Goal: Information Seeking & Learning: Learn about a topic

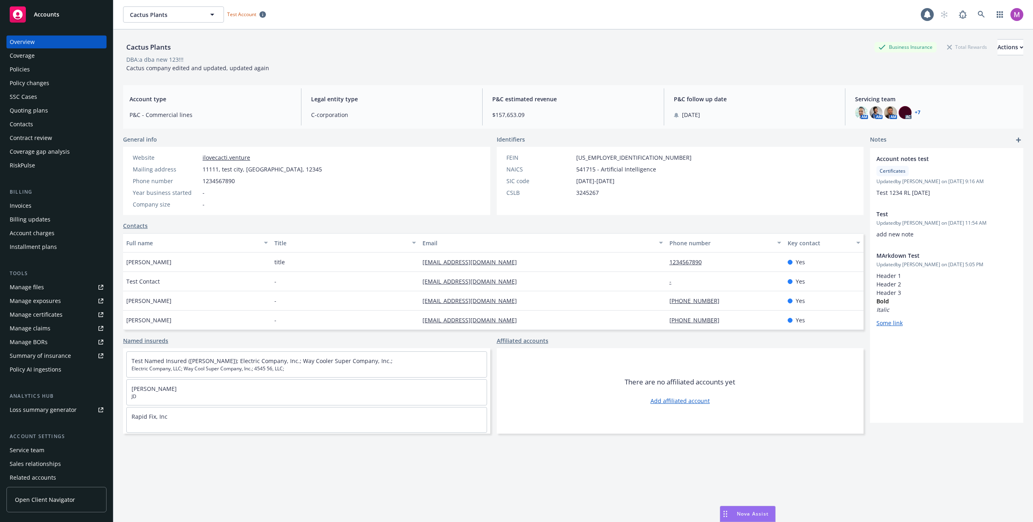
click at [744, 516] on span "Nova Assist" at bounding box center [753, 513] width 32 height 7
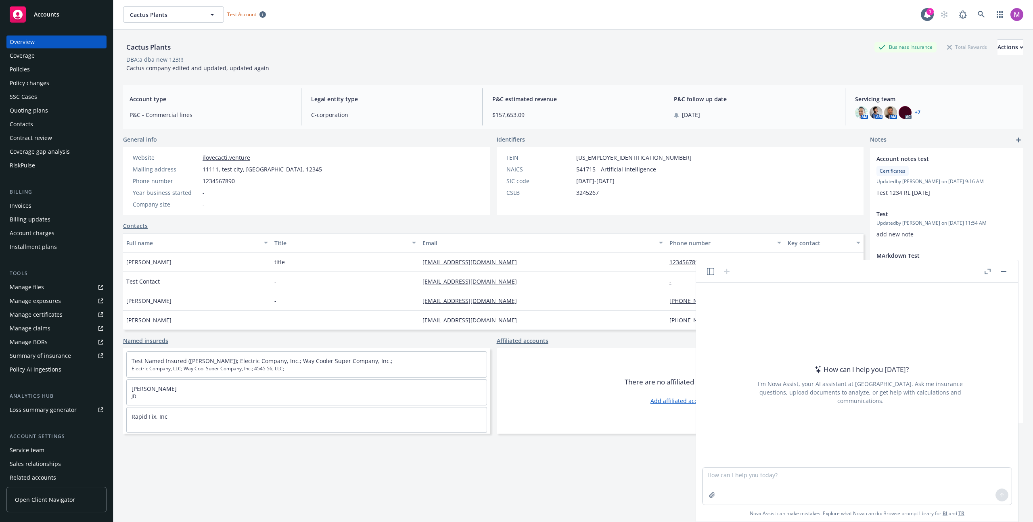
click at [706, 276] on div at bounding box center [719, 272] width 26 height 10
click at [709, 274] on icon "button" at bounding box center [710, 271] width 7 height 7
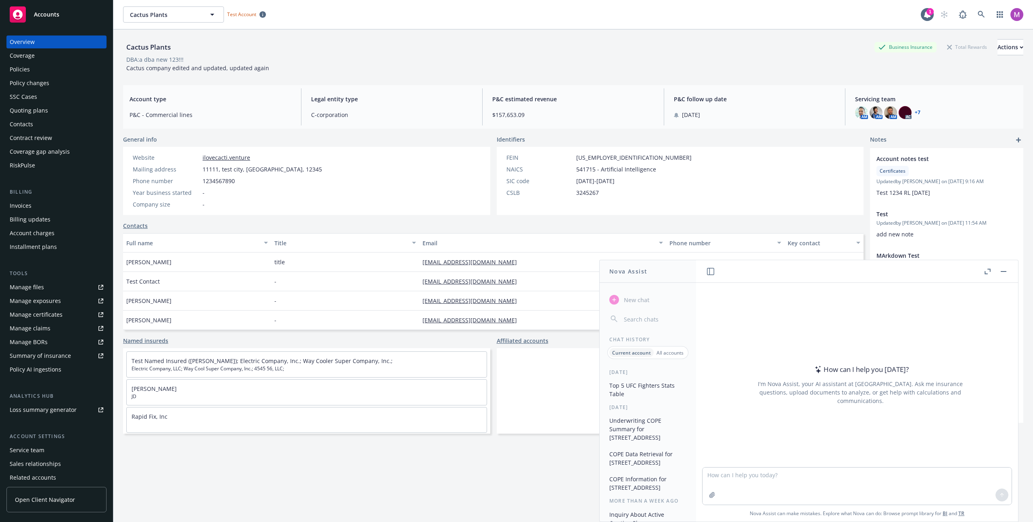
click at [637, 393] on button "Top 5 UFC Fighters Stats Table" at bounding box center [648, 390] width 84 height 22
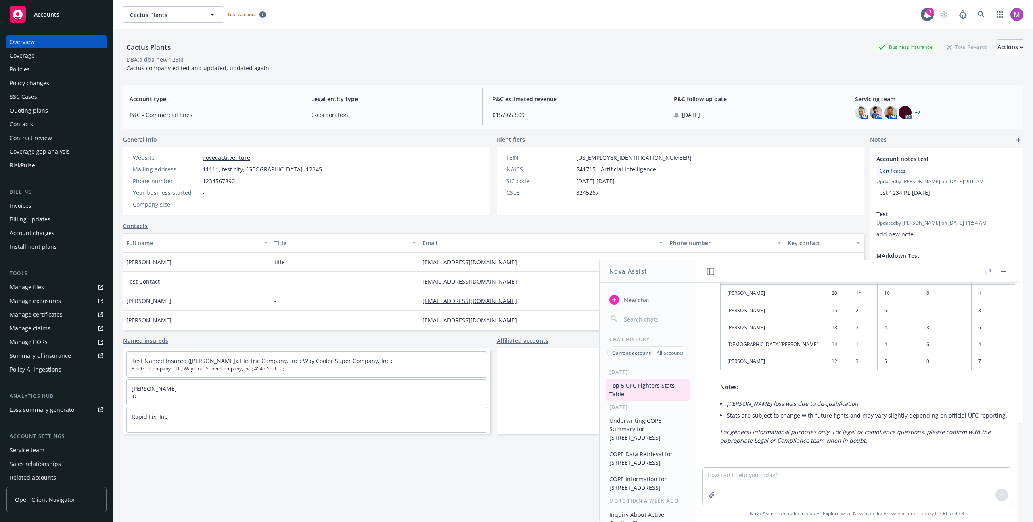
scroll to position [361, 0]
drag, startPoint x: 833, startPoint y: 355, endPoint x: 803, endPoint y: 360, distance: 30.7
click at [803, 360] on tr "[PERSON_NAME] 12 3 5 0 7" at bounding box center [869, 361] width 297 height 17
click at [714, 273] on icon "button" at bounding box center [710, 271] width 7 height 7
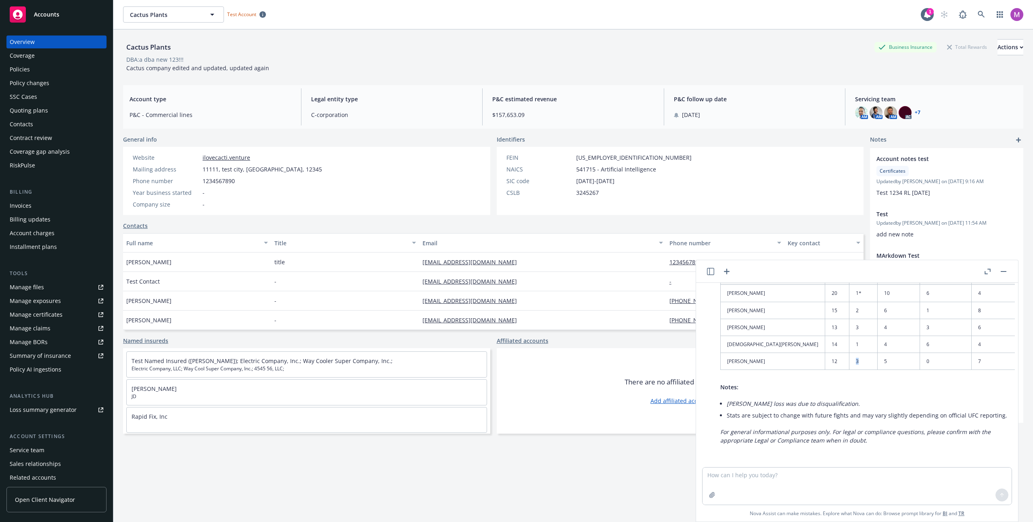
click at [712, 271] on icon "button" at bounding box center [710, 271] width 7 height 7
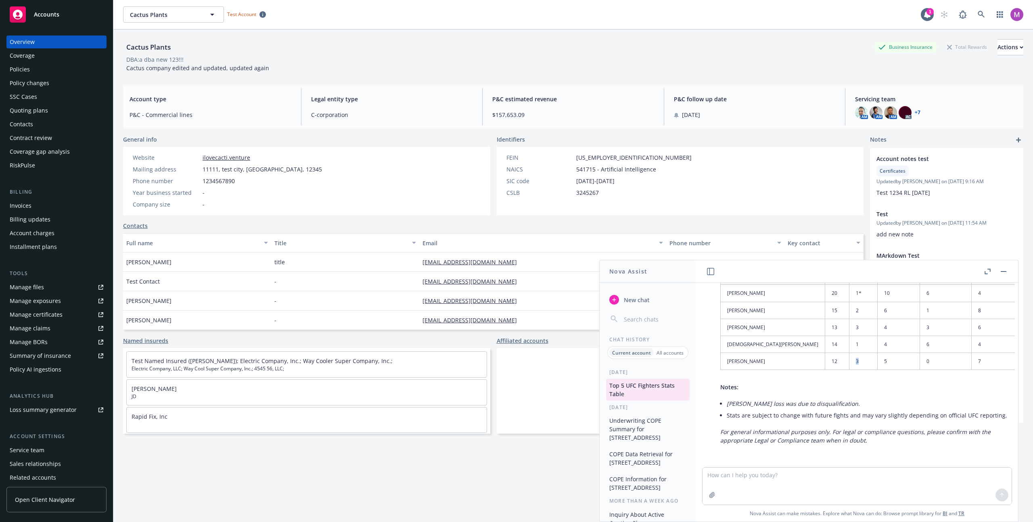
click at [714, 272] on button "button" at bounding box center [711, 272] width 10 height 10
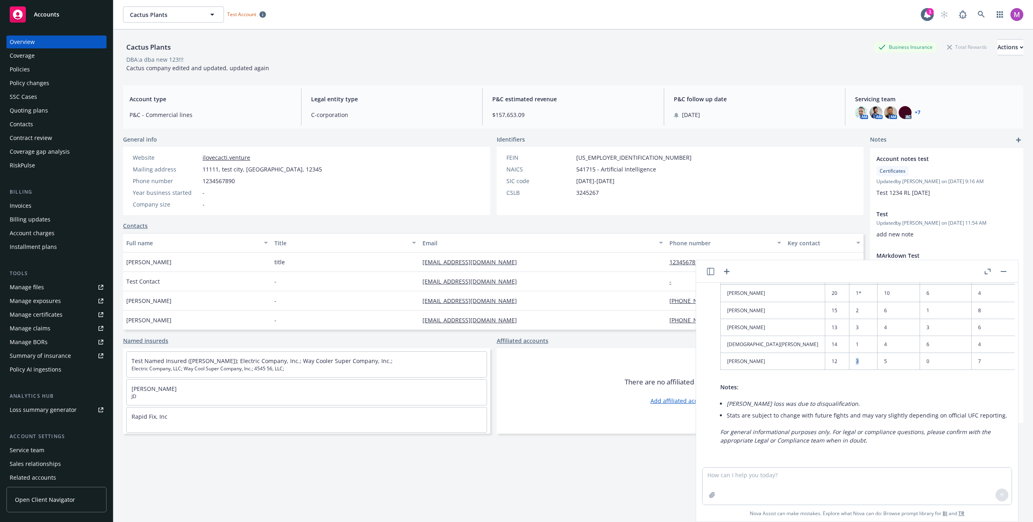
click at [714, 272] on button "button" at bounding box center [711, 272] width 10 height 10
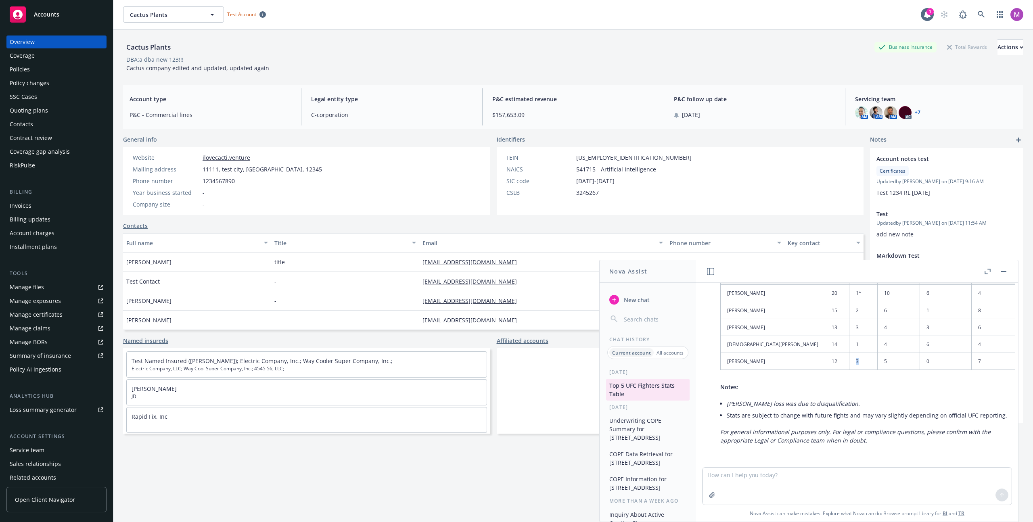
click at [644, 443] on button "Underwriting COPE Summary for [STREET_ADDRESS]" at bounding box center [648, 429] width 84 height 30
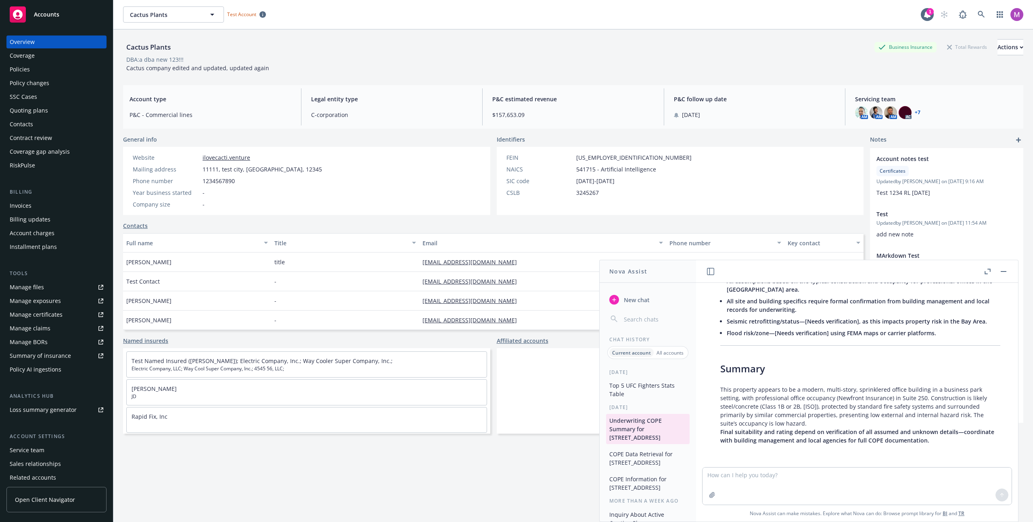
scroll to position [1258, 0]
click at [1003, 270] on button "button" at bounding box center [1004, 272] width 10 height 10
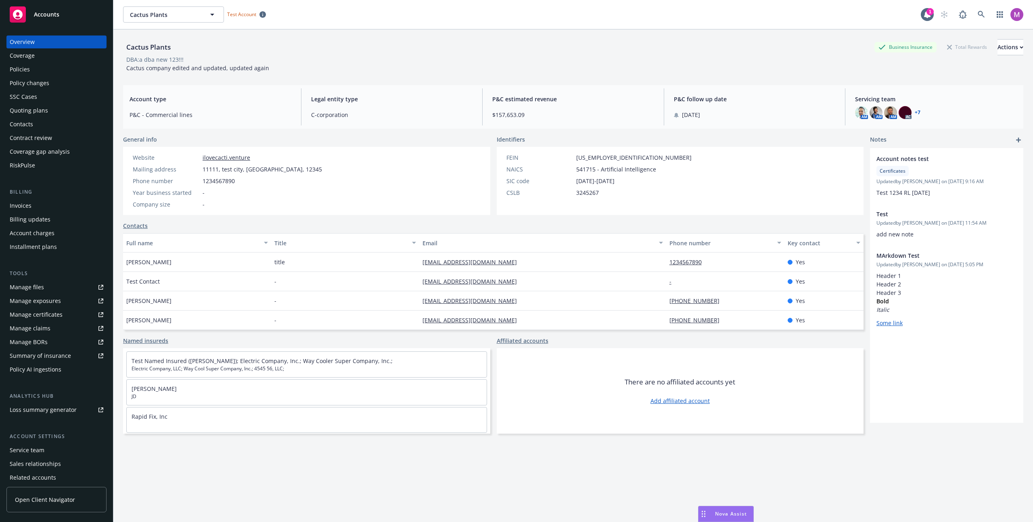
drag, startPoint x: 725, startPoint y: 511, endPoint x: 544, endPoint y: 501, distance: 181.4
click at [562, 501] on body "Accounts Overview Coverage Policies Policy changes SSC Cases Quoting plans Cont…" at bounding box center [516, 261] width 1033 height 522
drag, startPoint x: 324, startPoint y: 503, endPoint x: 157, endPoint y: 504, distance: 166.2
click at [157, 504] on div "Cactus Plants Business Insurance Total Rewards Actions DBA: a dba new 123!!! Ca…" at bounding box center [573, 285] width 900 height 512
click at [173, 474] on div "Cactus Plants Business Insurance Total Rewards Actions DBA: a dba new 123!!! Ca…" at bounding box center [573, 285] width 900 height 512
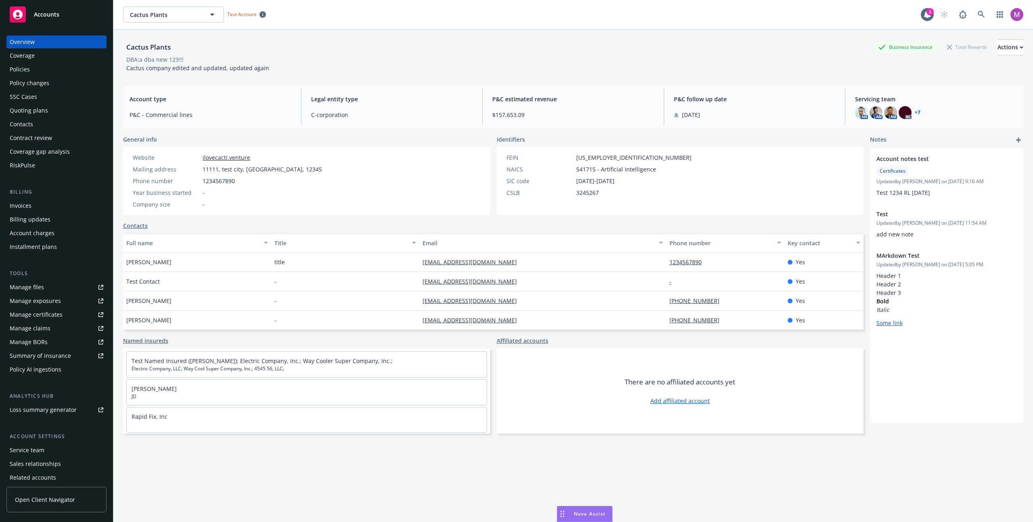
click at [14, 58] on div "Coverage" at bounding box center [22, 55] width 25 height 13
click at [14, 59] on div "Coverage" at bounding box center [22, 55] width 25 height 13
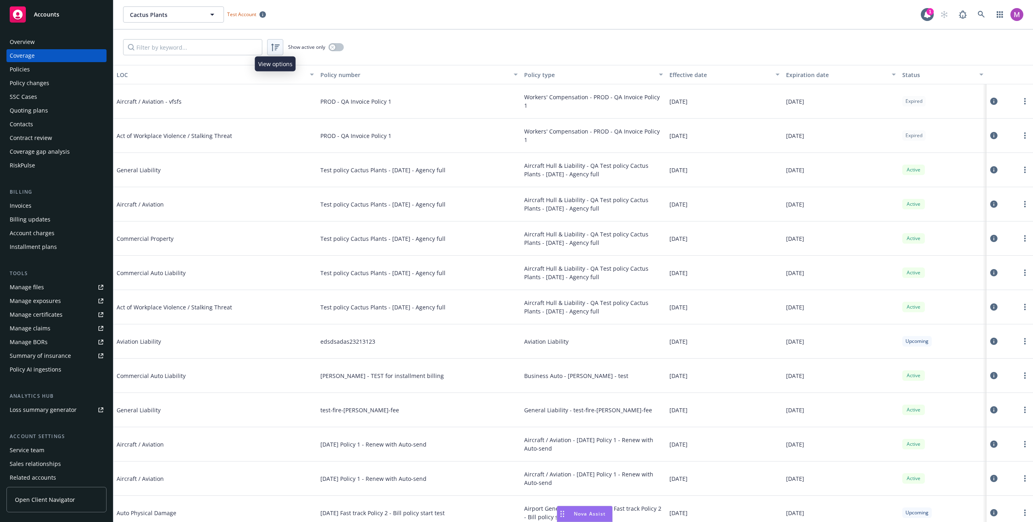
click at [279, 49] on icon at bounding box center [275, 47] width 10 height 10
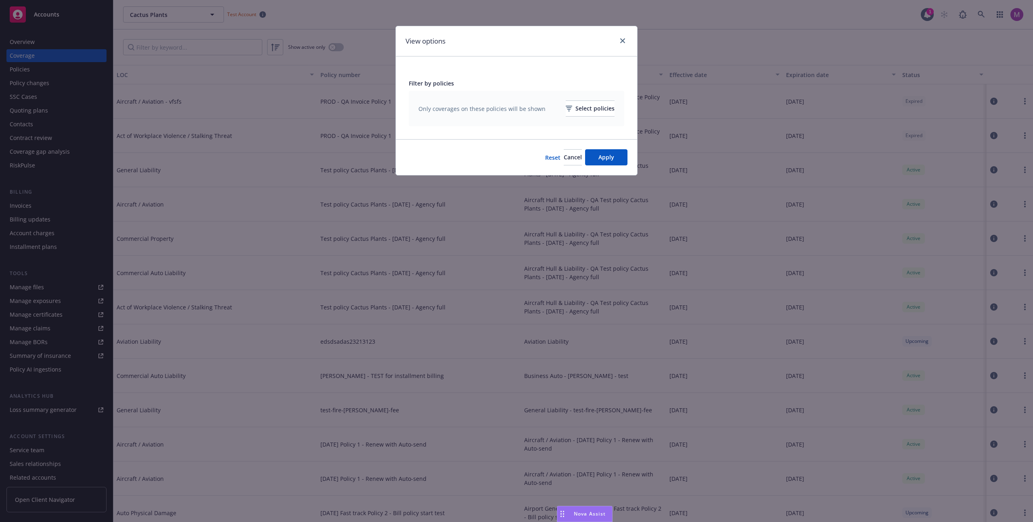
click at [478, 91] on div "Only coverages on these policies will be shown Select policies" at bounding box center [516, 109] width 215 height 36
click at [570, 166] on div "Reset Cancel Apply" at bounding box center [516, 157] width 241 height 36
click at [547, 146] on div "Reset Cancel Apply" at bounding box center [516, 157] width 241 height 36
click at [547, 142] on div "Reset Cancel Apply" at bounding box center [516, 157] width 241 height 36
click at [564, 161] on span "Cancel" at bounding box center [573, 157] width 18 height 8
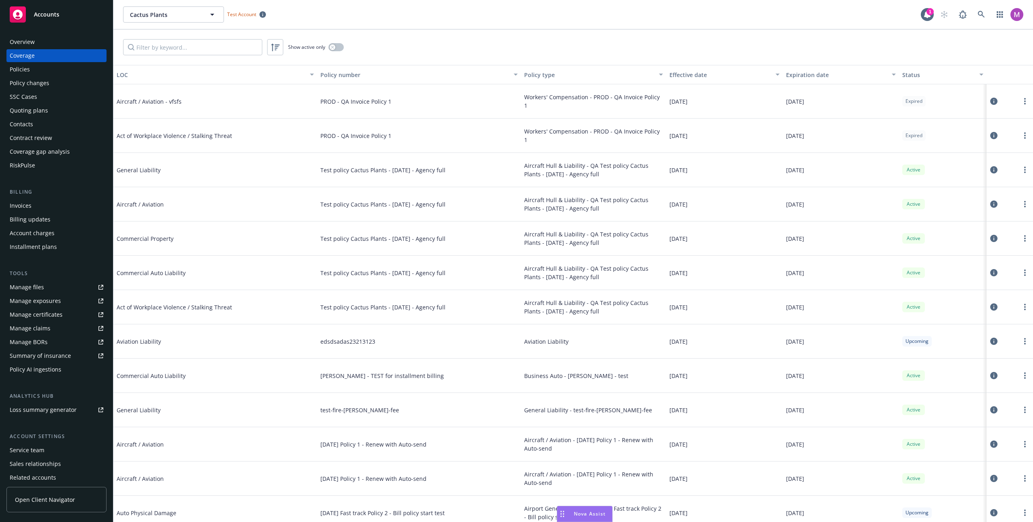
click at [464, 372] on div "[PERSON_NAME] - TEST for installment billing" at bounding box center [419, 376] width 204 height 34
drag, startPoint x: 468, startPoint y: 378, endPoint x: 497, endPoint y: 381, distance: 29.2
click at [472, 379] on div "[PERSON_NAME] - TEST for installment billing" at bounding box center [419, 376] width 204 height 34
click at [497, 381] on div "[PERSON_NAME] - TEST for installment billing" at bounding box center [419, 376] width 204 height 34
drag, startPoint x: 497, startPoint y: 381, endPoint x: 816, endPoint y: 351, distance: 320.1
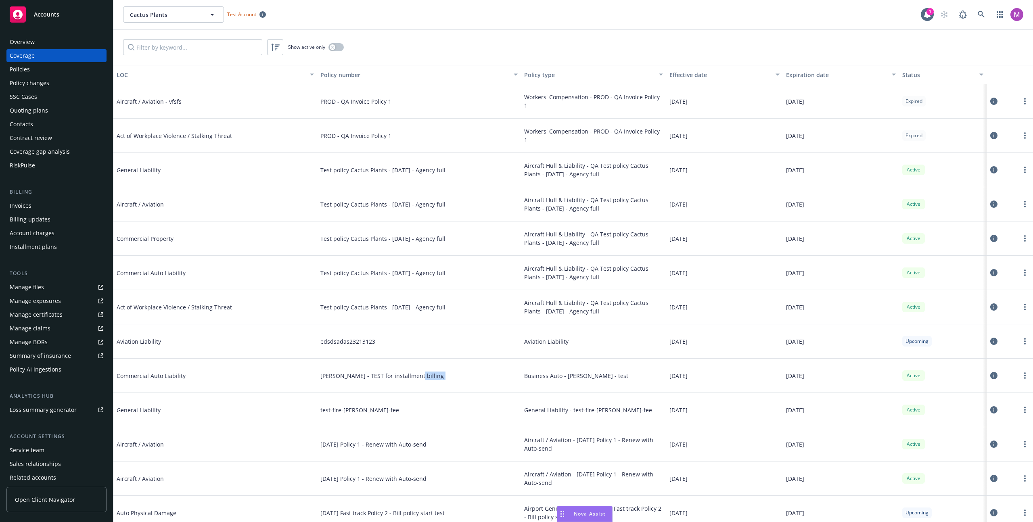
click at [499, 381] on div "[PERSON_NAME] - TEST for installment billing" at bounding box center [419, 376] width 204 height 34
click at [990, 407] on icon at bounding box center [993, 409] width 7 height 7
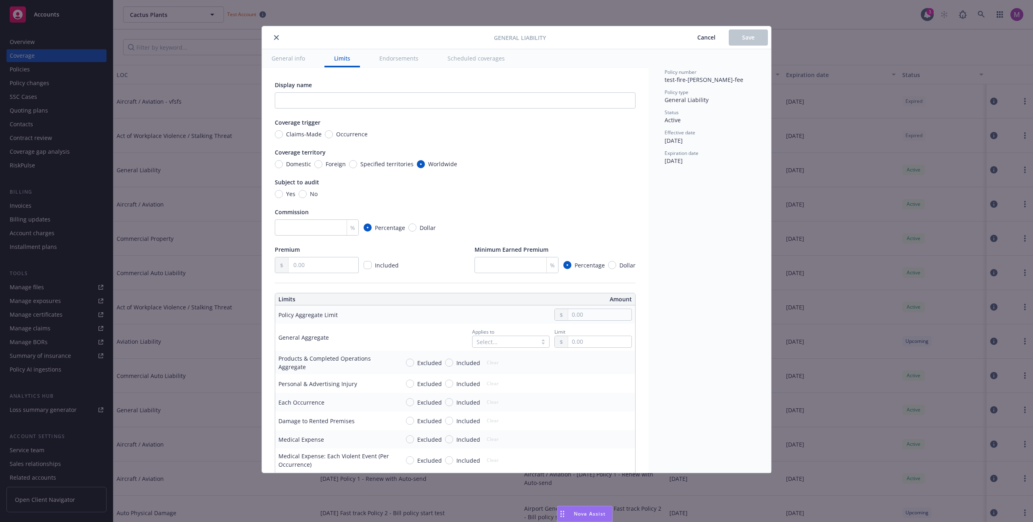
click at [435, 61] on div "General info Limits Endorsements Scheduled coverages" at bounding box center [455, 58] width 387 height 19
click at [461, 66] on button "Scheduled coverages" at bounding box center [476, 58] width 77 height 18
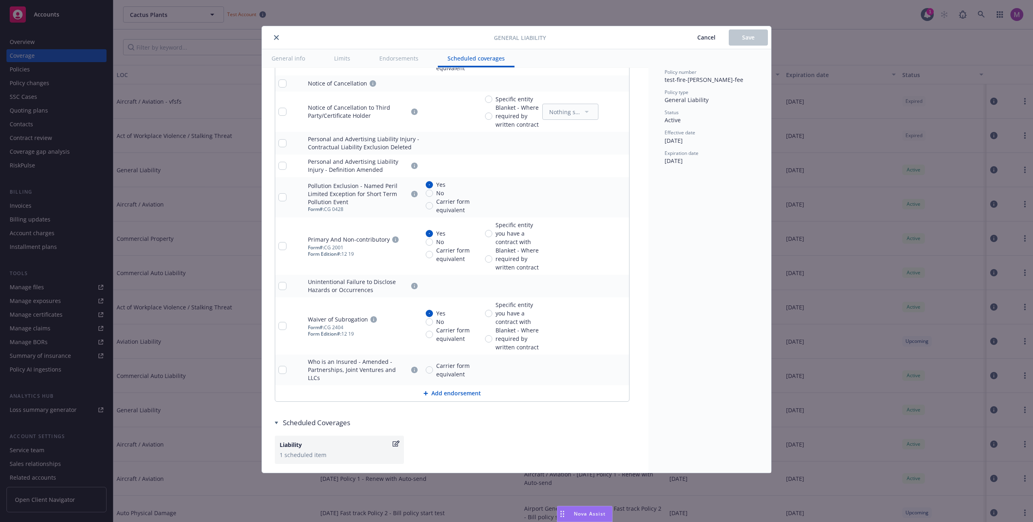
scroll to position [1506, 0]
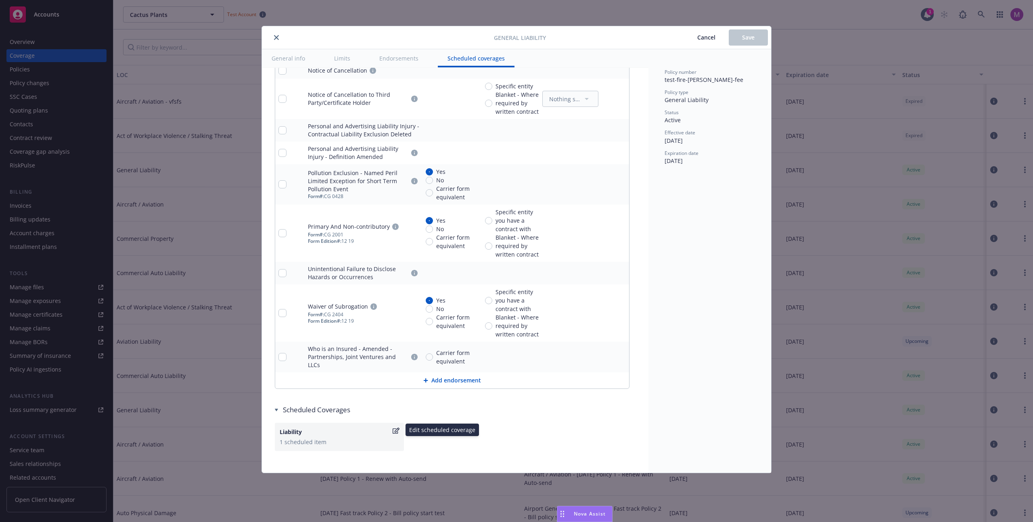
click at [390, 428] on div "Liability" at bounding box center [335, 432] width 111 height 8
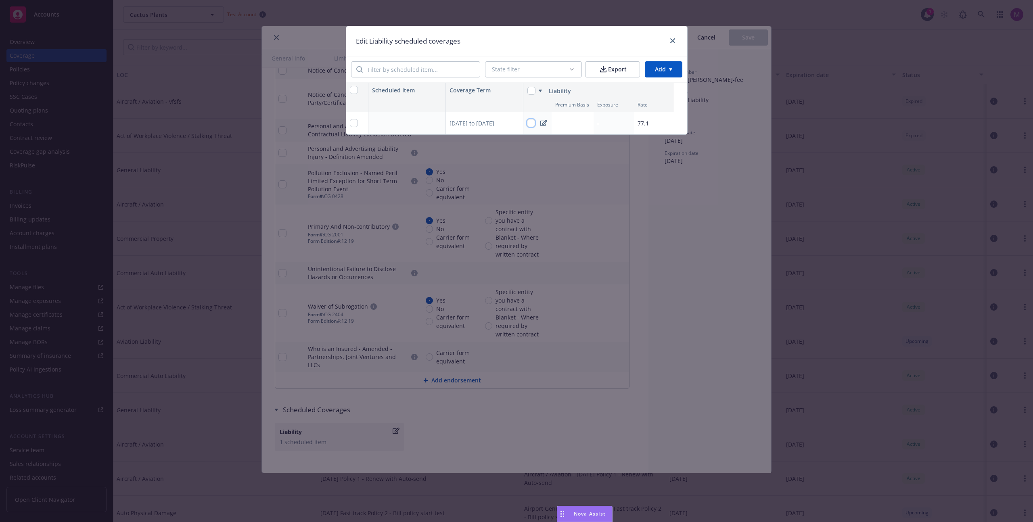
click at [533, 125] on input "checkbox" at bounding box center [531, 123] width 8 height 8
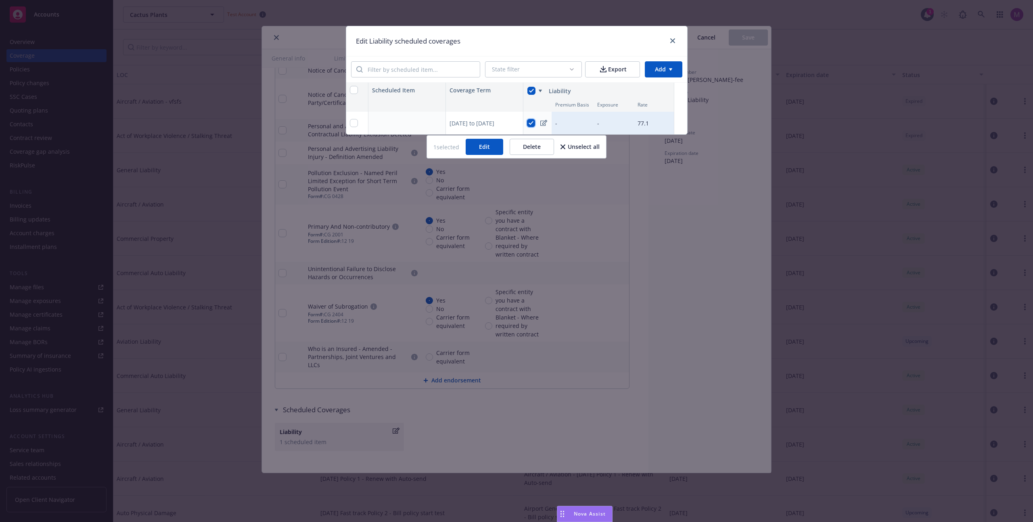
click at [531, 123] on input "checkbox" at bounding box center [531, 123] width 8 height 8
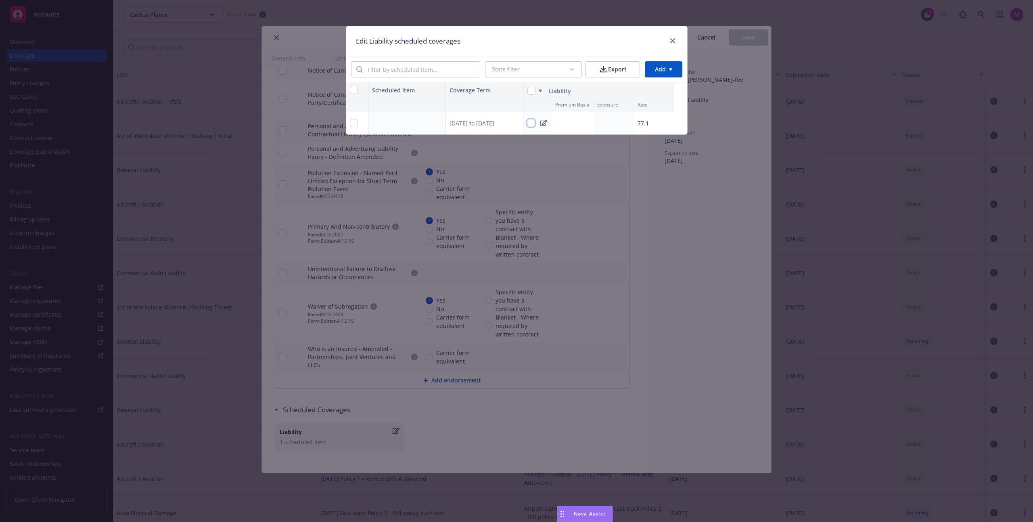
click at [531, 123] on input "checkbox" at bounding box center [531, 123] width 8 height 8
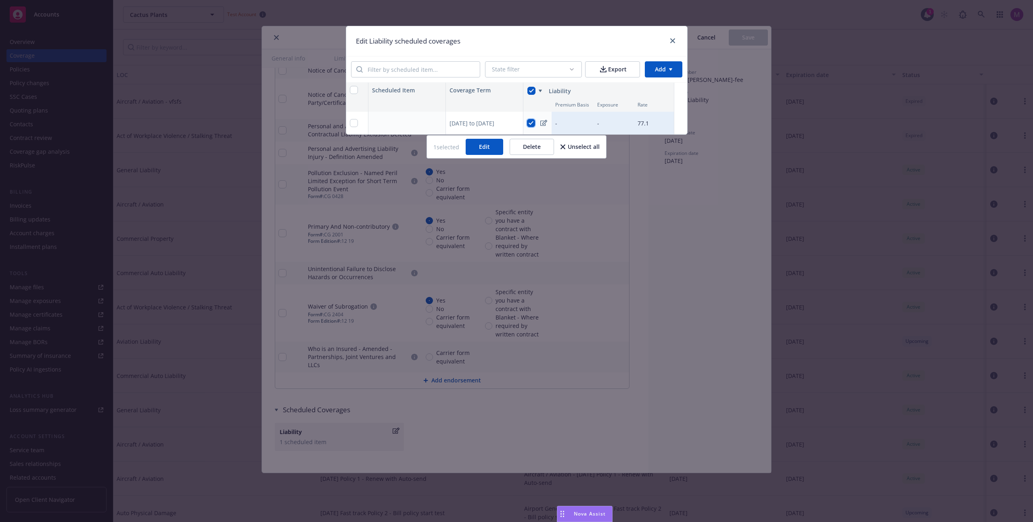
click at [531, 123] on input "checkbox" at bounding box center [531, 123] width 8 height 8
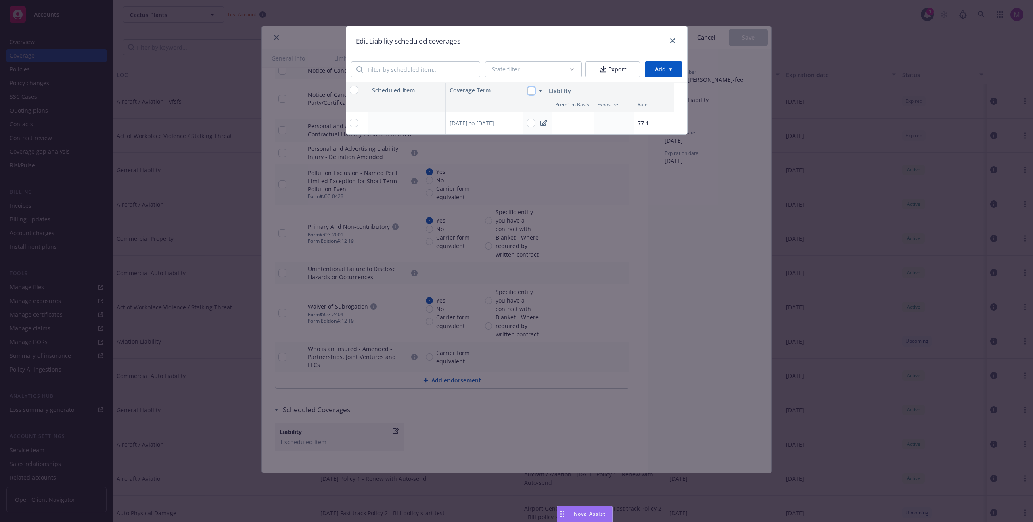
click at [529, 88] on input "checkbox" at bounding box center [531, 91] width 8 height 8
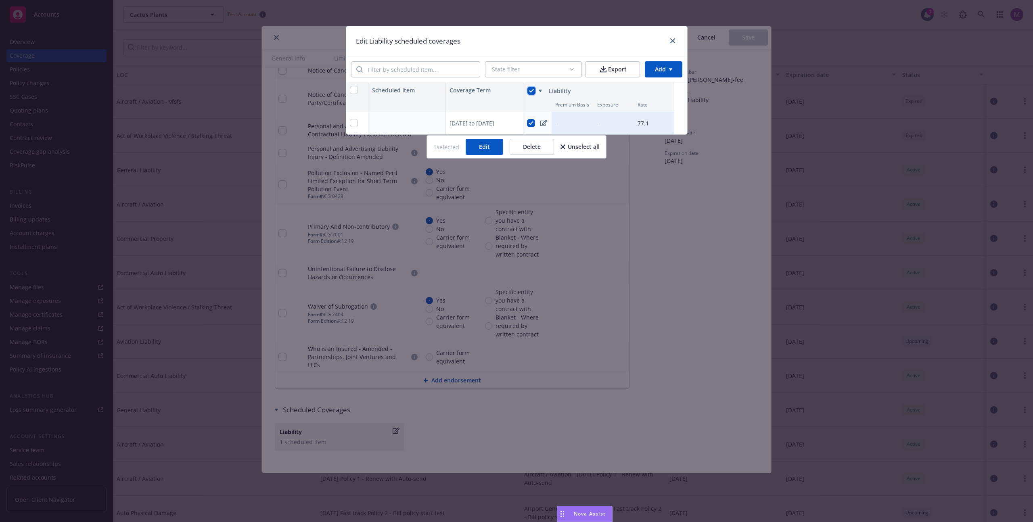
click at [529, 88] on input "checkbox" at bounding box center [531, 91] width 8 height 8
checkbox input "false"
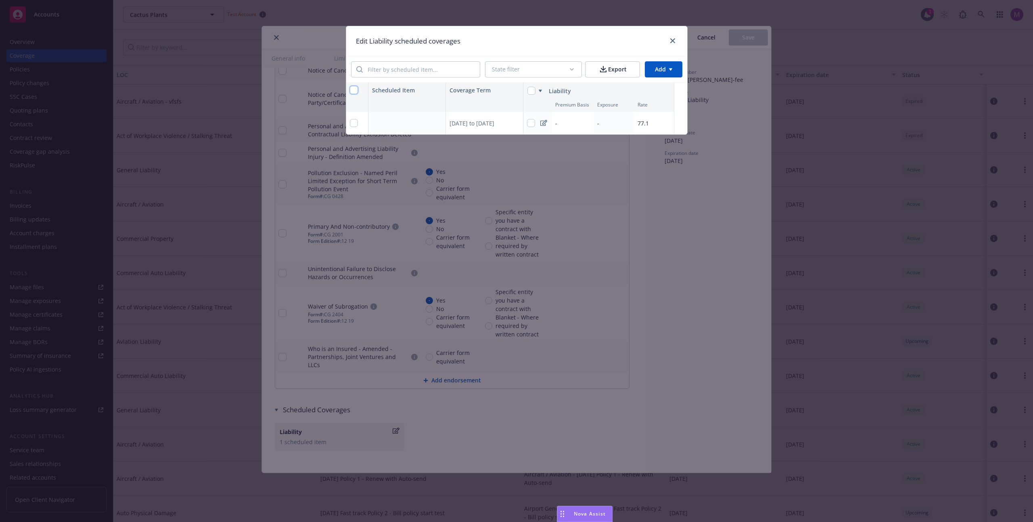
click at [351, 89] on input "checkbox" at bounding box center [354, 90] width 8 height 8
checkbox input "true"
